Goal: Navigation & Orientation: Go to known website

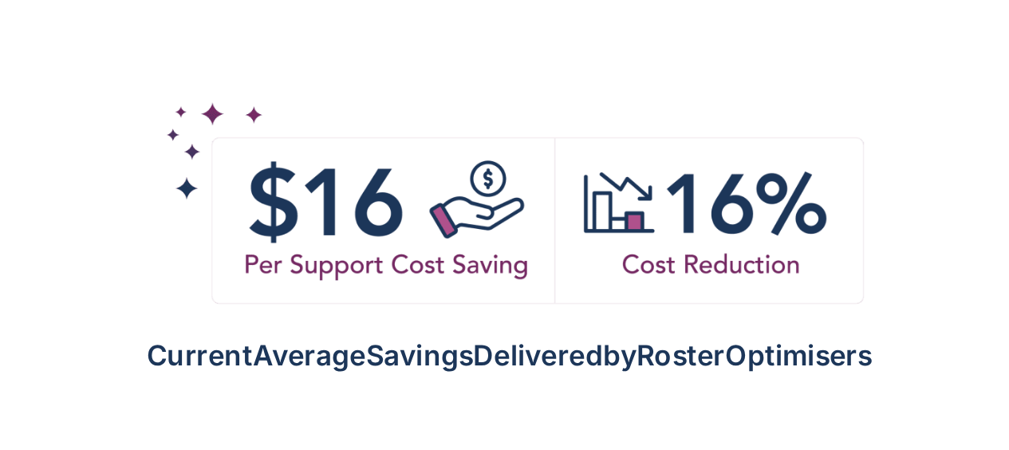
scroll to position [1400, 0]
